Goal: Navigation & Orientation: Go to known website

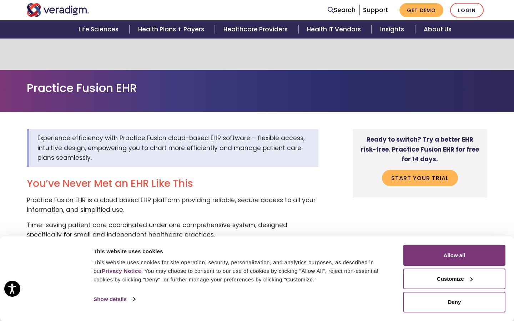
scroll to position [692, 0]
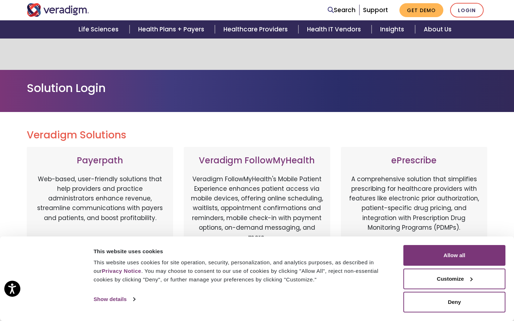
scroll to position [372, 0]
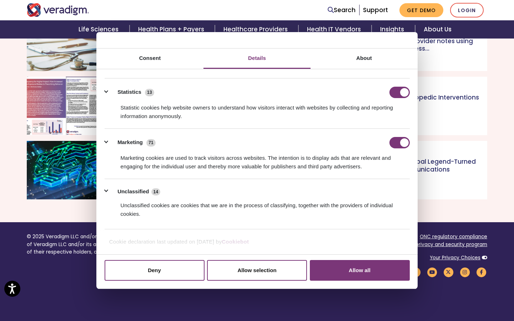
scroll to position [32, 0]
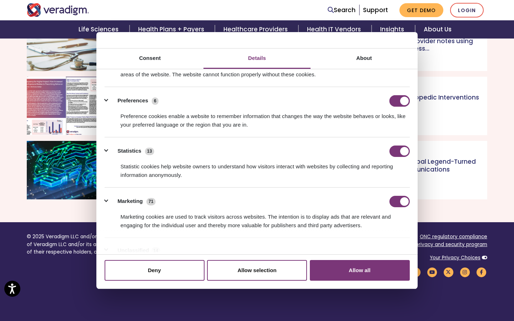
click at [399, 101] on input "Preferences" at bounding box center [399, 100] width 20 height 11
checkbox input "false"
click at [399, 151] on input "Statistics" at bounding box center [399, 151] width 20 height 11
checkbox input "false"
click at [399, 201] on input "Marketing" at bounding box center [399, 201] width 20 height 11
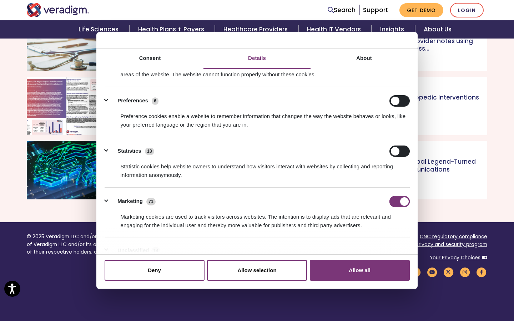
checkbox input "false"
click at [399, 101] on input "Preferences" at bounding box center [399, 100] width 20 height 11
checkbox input "true"
click at [399, 151] on input "Statistics" at bounding box center [399, 151] width 20 height 11
checkbox input "true"
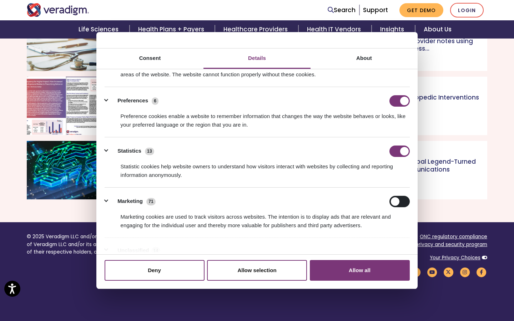
click at [399, 201] on input "Marketing" at bounding box center [399, 201] width 20 height 11
checkbox input "true"
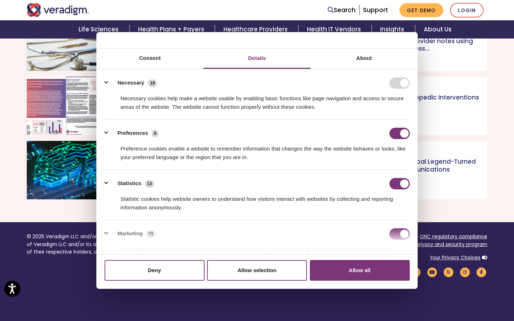
scroll to position [91, 0]
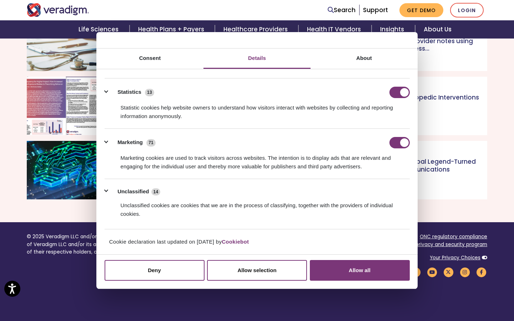
click at [359, 270] on button "Allow all" at bounding box center [360, 270] width 100 height 21
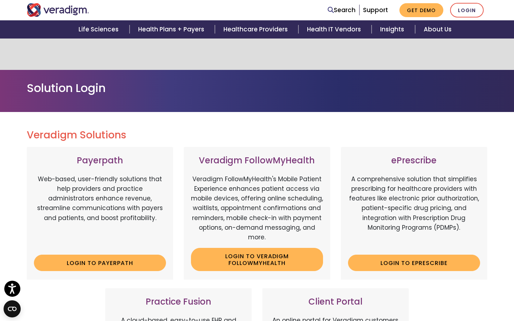
scroll to position [372, 0]
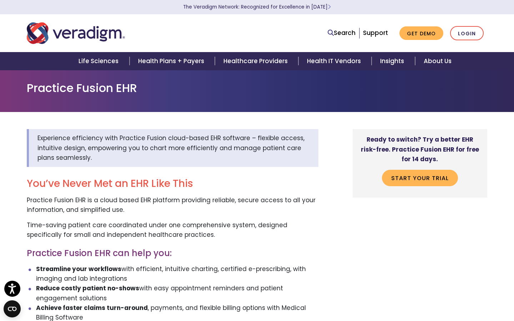
scroll to position [637, 0]
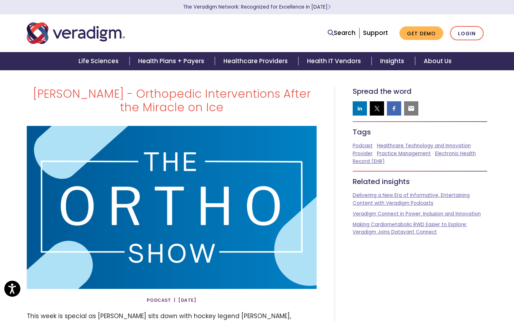
scroll to position [208, 0]
